Goal: Transaction & Acquisition: Purchase product/service

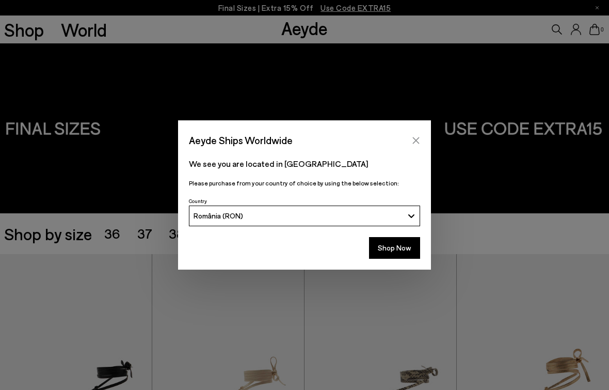
click at [414, 141] on icon "Close" at bounding box center [416, 140] width 8 height 8
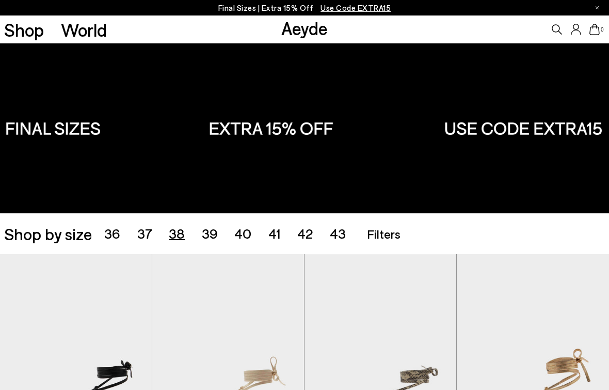
click at [176, 233] on span "38" at bounding box center [177, 233] width 16 height 16
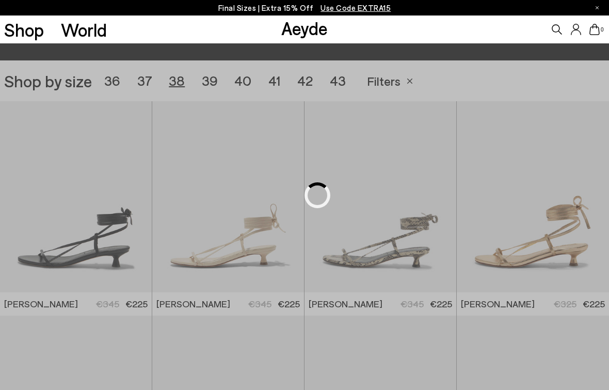
scroll to position [170, 0]
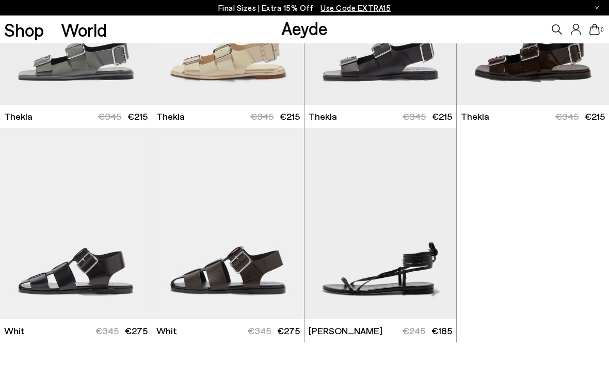
scroll to position [2909, 0]
click at [366, 74] on img "1 / 6" at bounding box center [380, 9] width 152 height 191
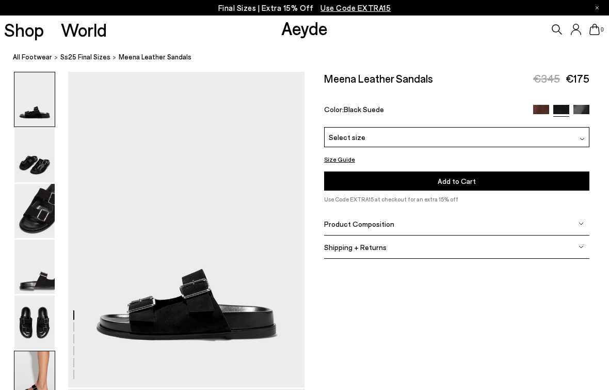
click at [36, 366] on img at bounding box center [34, 378] width 40 height 54
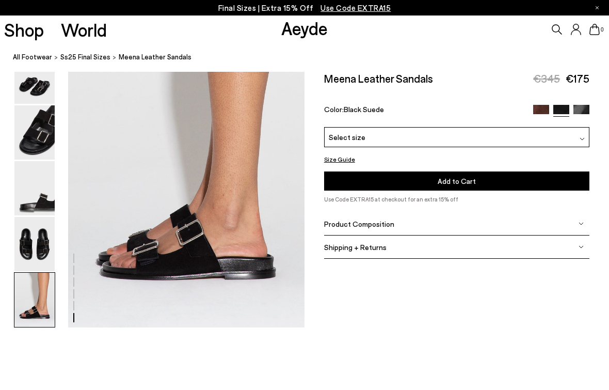
scroll to position [1655, 0]
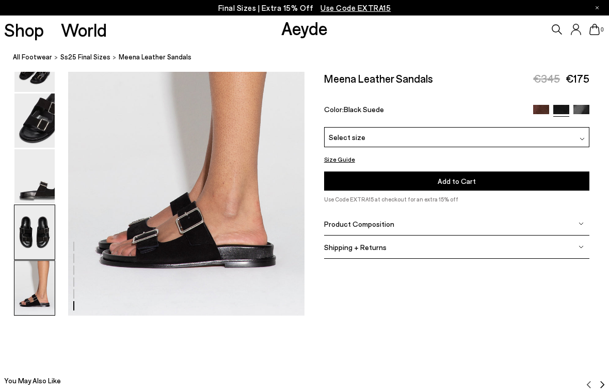
click at [29, 220] on img at bounding box center [34, 232] width 40 height 54
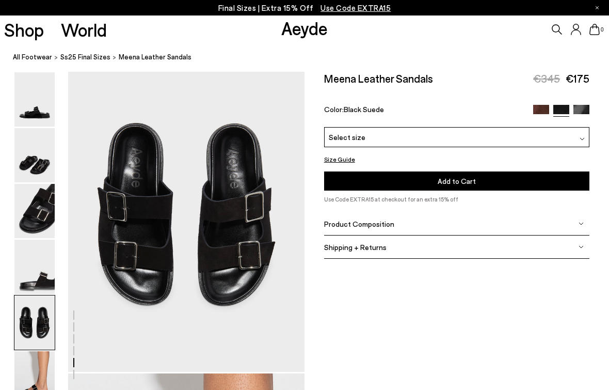
scroll to position [1268, 0]
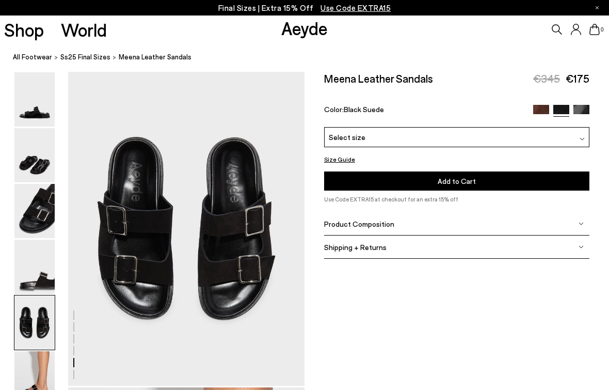
click at [508, 127] on div "Select size" at bounding box center [457, 137] width 266 height 20
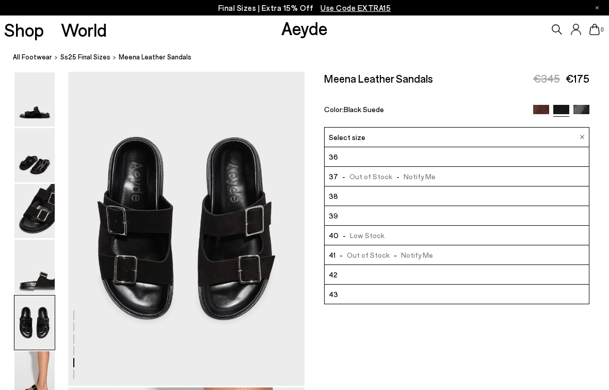
click at [477, 197] on li "38" at bounding box center [457, 196] width 265 height 20
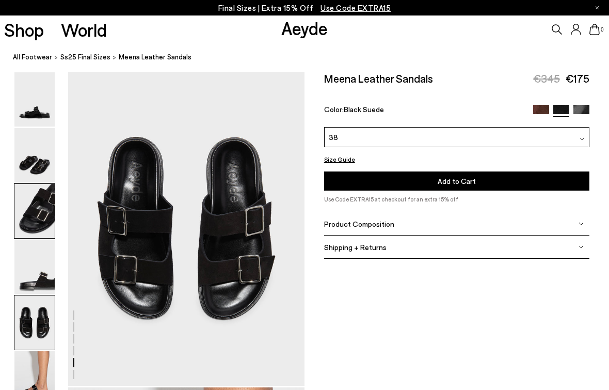
click at [49, 212] on img at bounding box center [34, 211] width 40 height 54
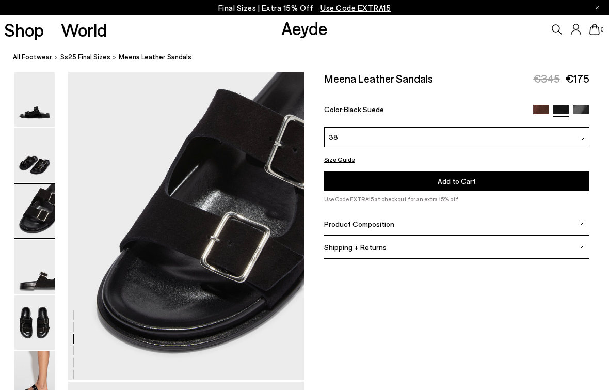
scroll to position [634, 0]
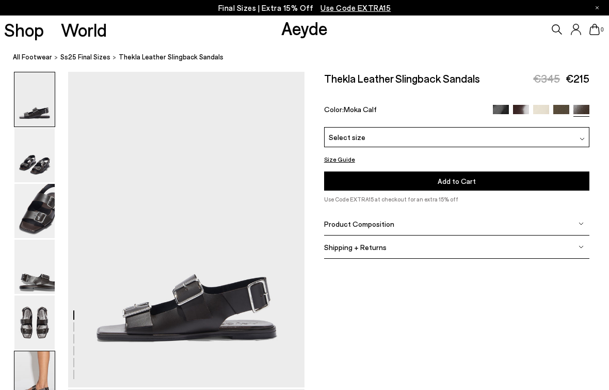
click at [39, 363] on img at bounding box center [34, 378] width 40 height 54
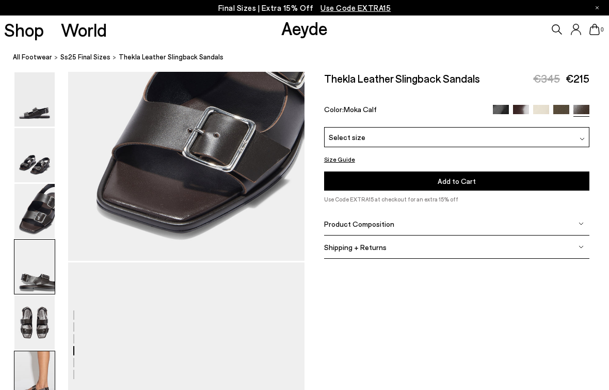
scroll to position [1655, 0]
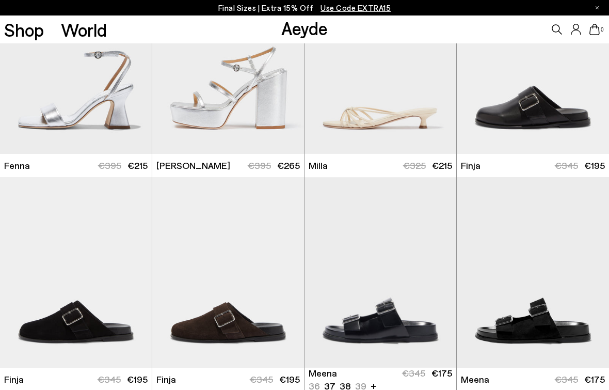
scroll to position [2269, 0]
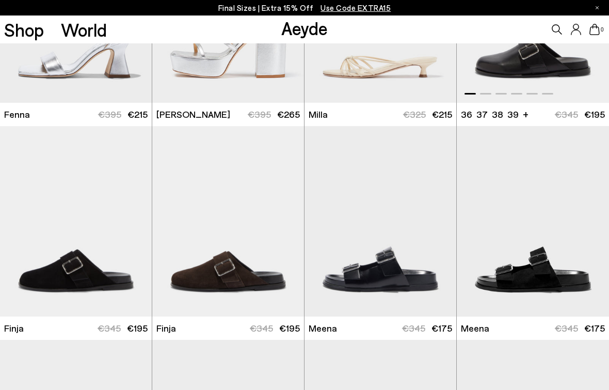
click at [527, 64] on img "1 / 6" at bounding box center [533, 7] width 152 height 191
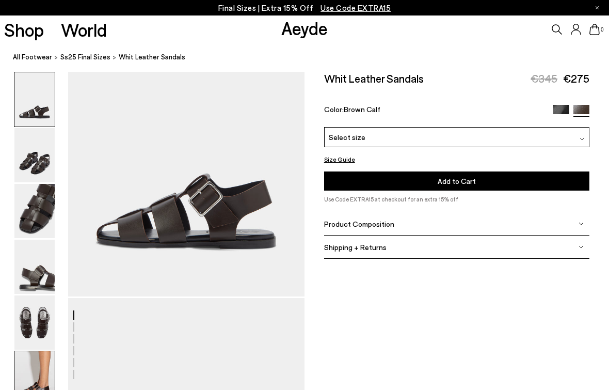
click at [39, 377] on img at bounding box center [34, 378] width 40 height 54
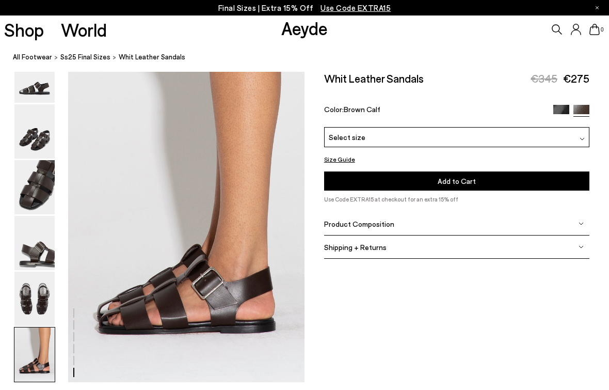
scroll to position [1655, 0]
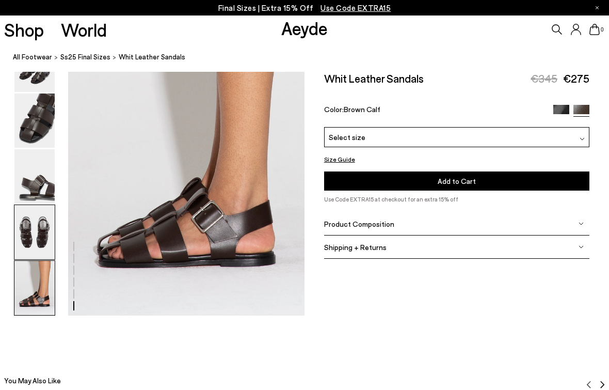
click at [27, 248] on img at bounding box center [34, 232] width 40 height 54
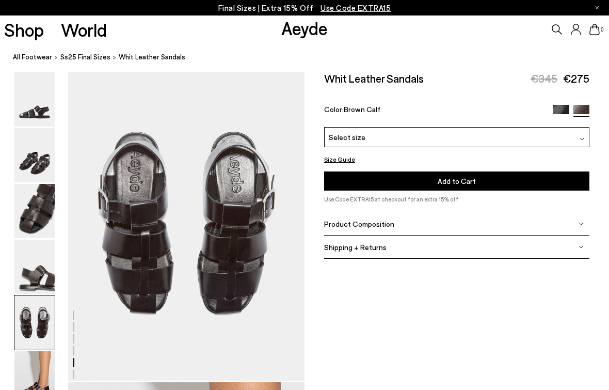
scroll to position [1268, 0]
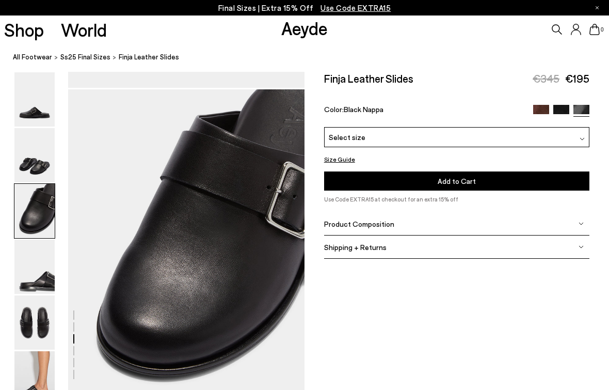
scroll to position [638, 0]
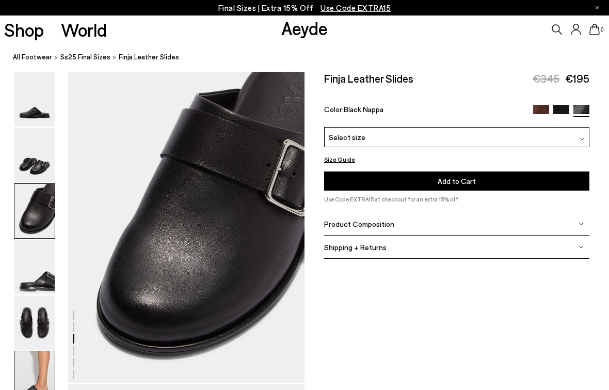
click at [42, 374] on img at bounding box center [34, 378] width 40 height 54
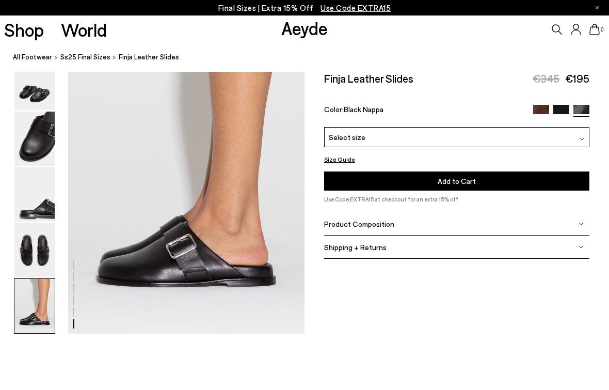
scroll to position [1655, 0]
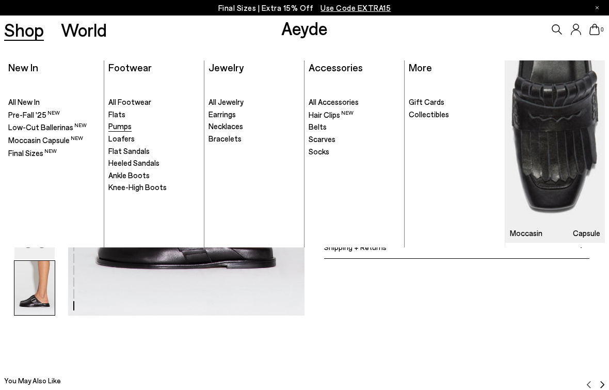
click at [127, 127] on span "Pumps" at bounding box center [119, 125] width 23 height 9
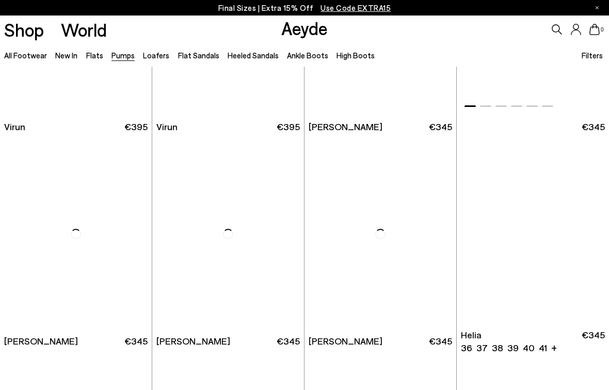
scroll to position [368, 0]
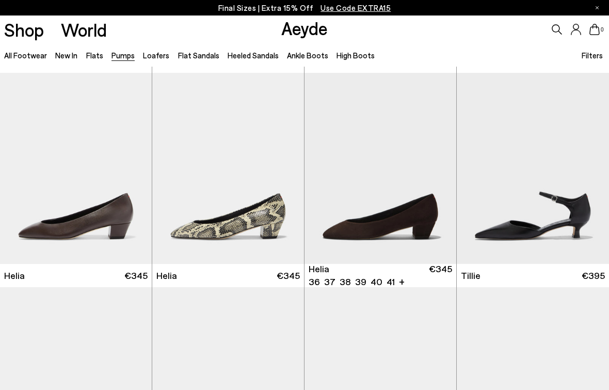
scroll to position [74, 0]
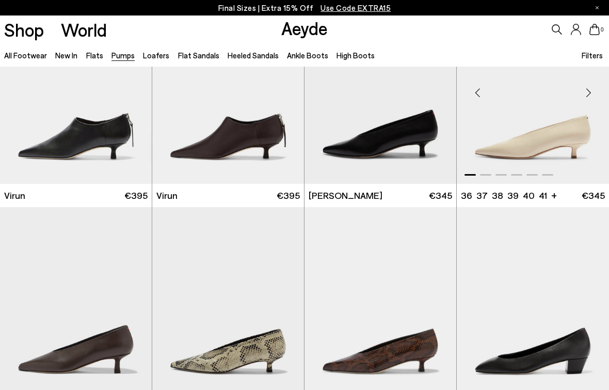
click at [504, 148] on img "1 / 6" at bounding box center [533, 88] width 152 height 191
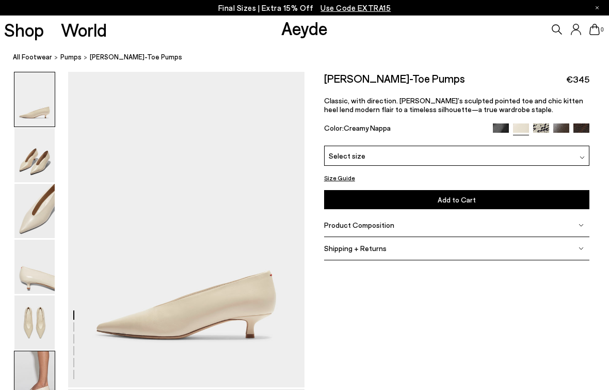
click at [49, 373] on img at bounding box center [34, 378] width 40 height 54
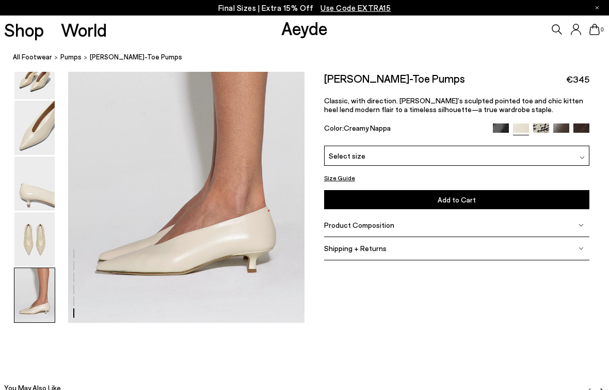
scroll to position [1655, 0]
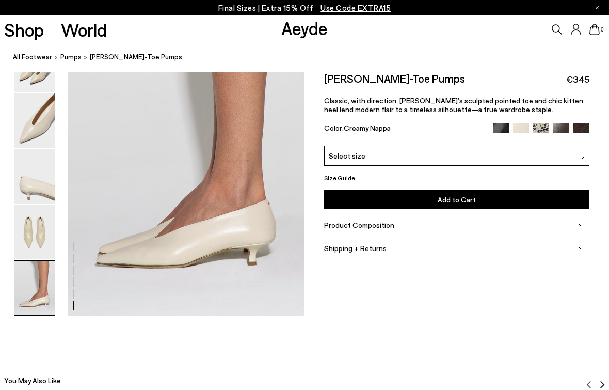
click at [398, 226] on div "Product Composition" at bounding box center [457, 225] width 266 height 23
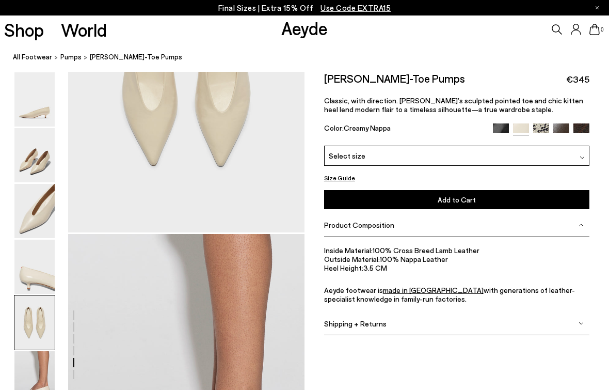
scroll to position [1417, 0]
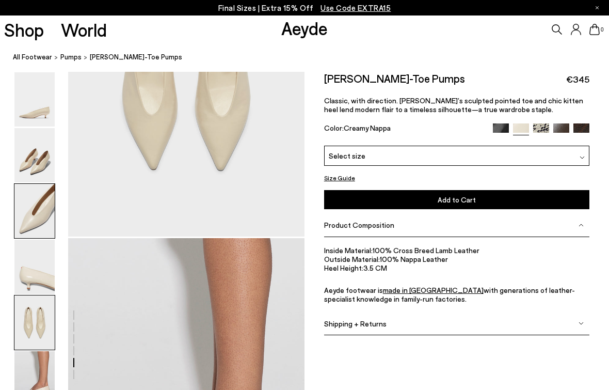
click at [37, 217] on img at bounding box center [34, 211] width 40 height 54
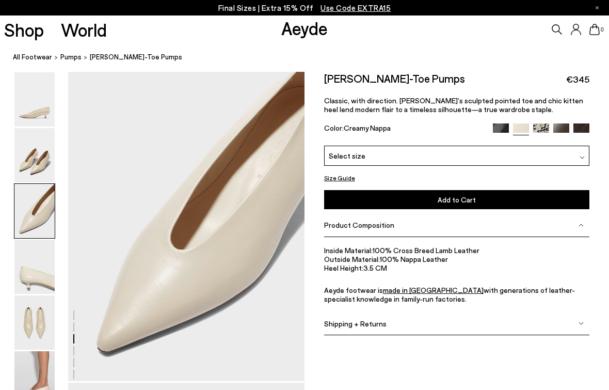
scroll to position [634, 0]
